Goal: Check status: Check status

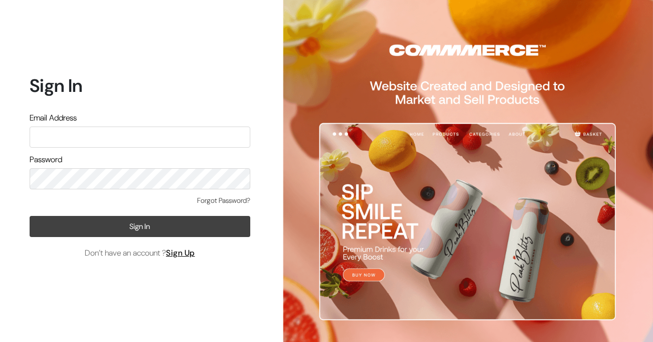
type input "[EMAIL_ADDRESS][DOMAIN_NAME]"
click at [144, 227] on button "Sign In" at bounding box center [140, 226] width 221 height 21
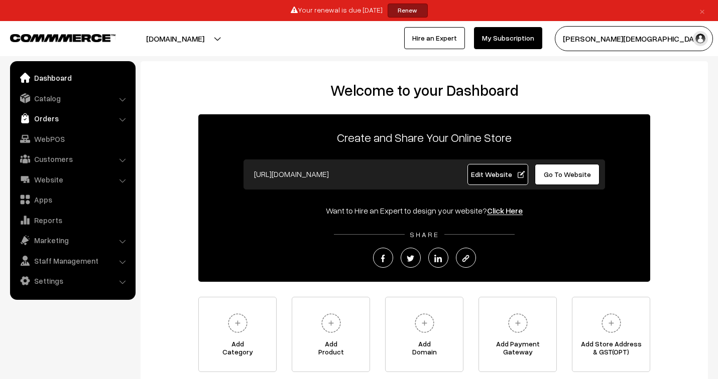
click at [51, 117] on link "Orders" at bounding box center [72, 118] width 119 height 18
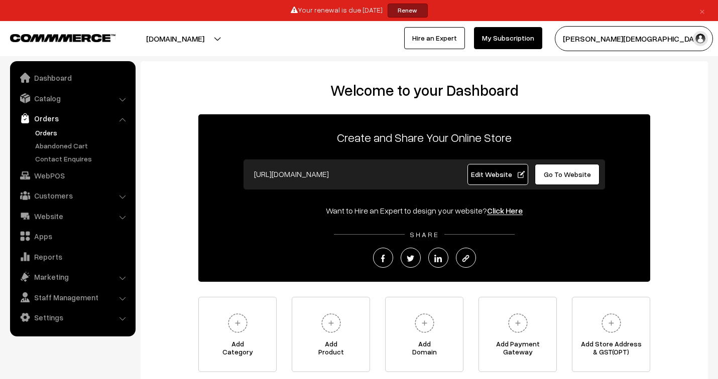
click at [47, 130] on link "Orders" at bounding box center [82, 132] width 99 height 11
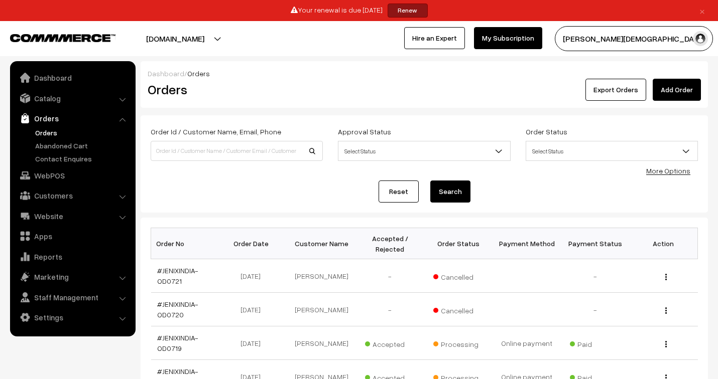
scroll to position [111, 0]
